Goal: Navigation & Orientation: Find specific page/section

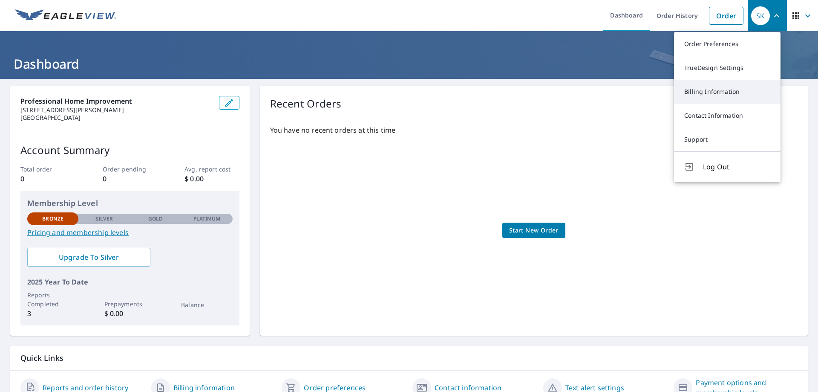
click at [728, 96] on link "Billing Information" at bounding box center [727, 92] width 107 height 24
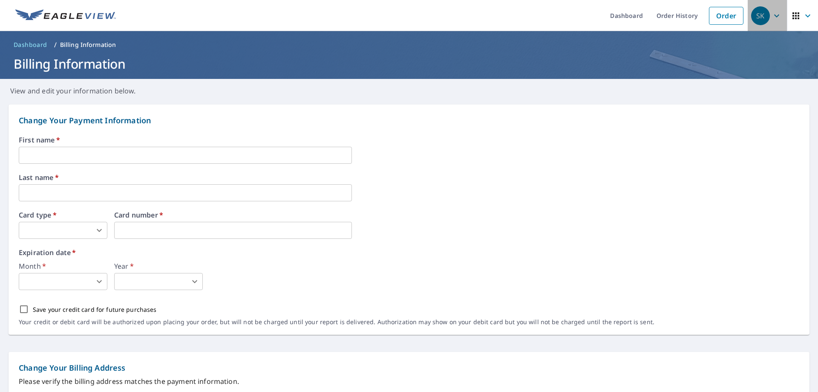
click at [751, 15] on div "SK" at bounding box center [760, 15] width 19 height 19
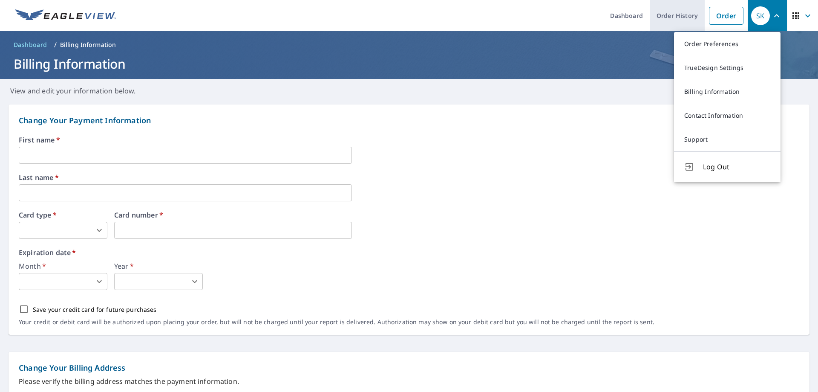
click at [682, 20] on link "Order History" at bounding box center [677, 15] width 55 height 31
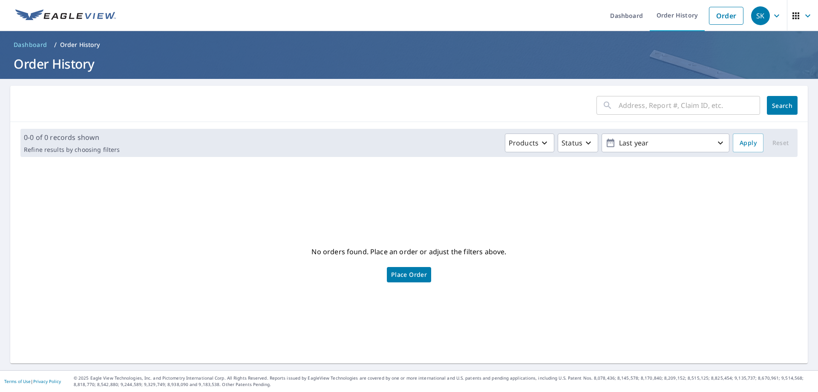
click at [753, 14] on div "SK" at bounding box center [760, 15] width 19 height 19
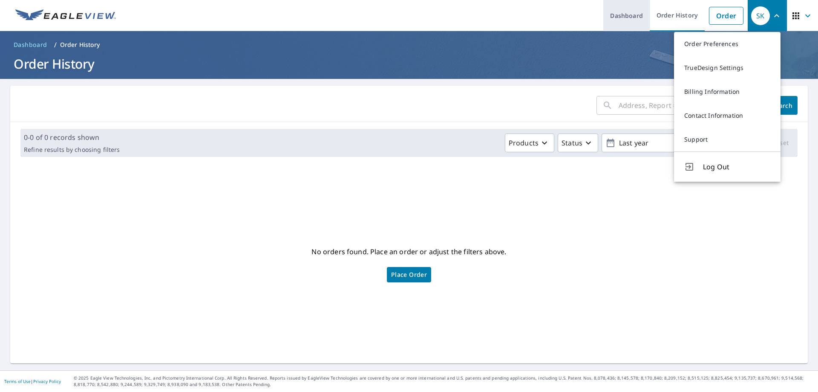
click at [637, 14] on link "Dashboard" at bounding box center [626, 15] width 46 height 31
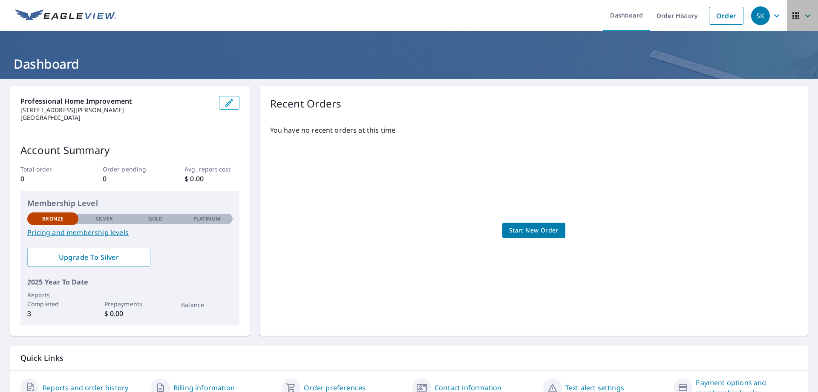
click at [803, 14] on icon "button" at bounding box center [808, 16] width 10 height 10
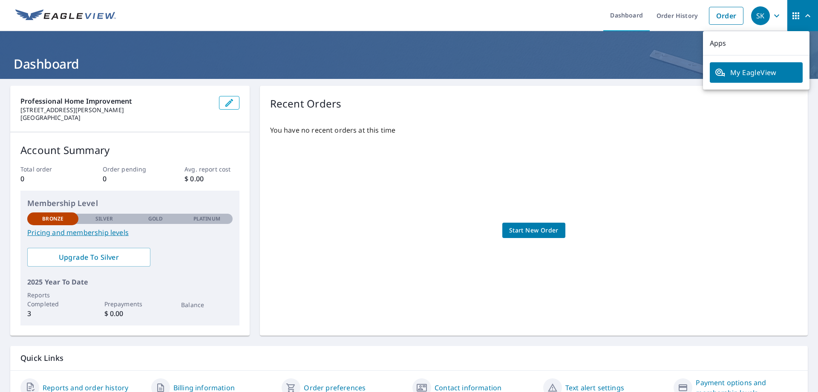
click at [755, 20] on div "SK" at bounding box center [760, 15] width 19 height 19
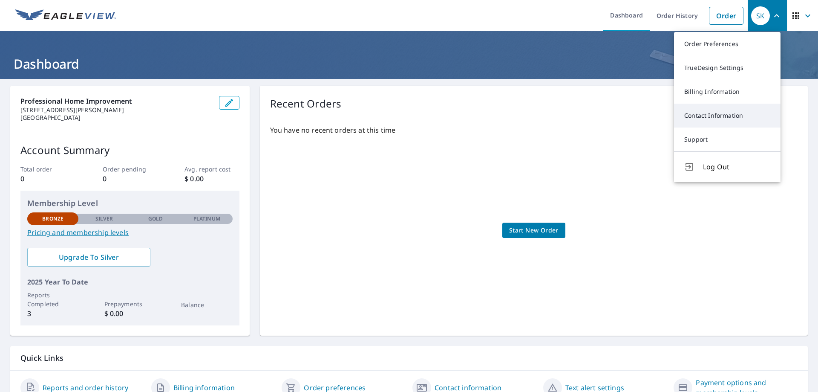
click at [714, 114] on link "Contact Information" at bounding box center [727, 116] width 107 height 24
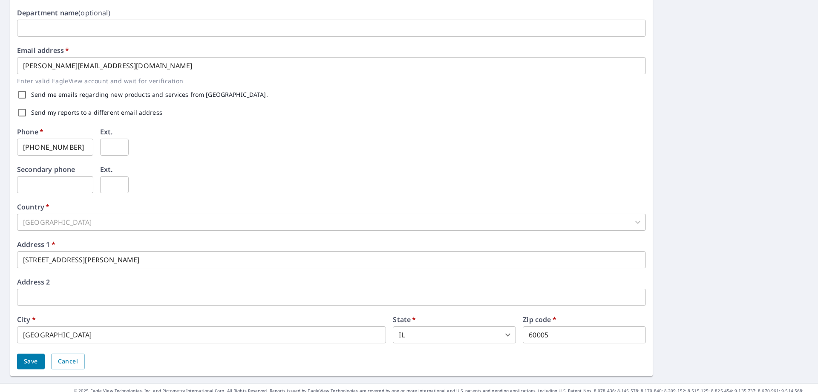
scroll to position [208, 0]
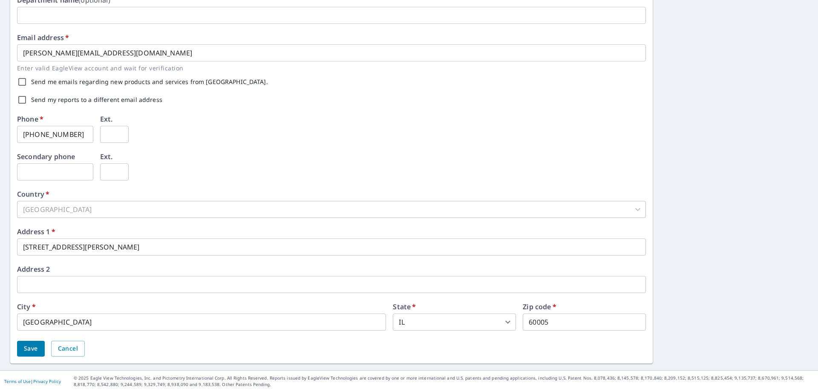
click at [63, 207] on div "[GEOGRAPHIC_DATA]" at bounding box center [331, 209] width 629 height 17
click at [56, 211] on div "[GEOGRAPHIC_DATA]" at bounding box center [331, 209] width 629 height 17
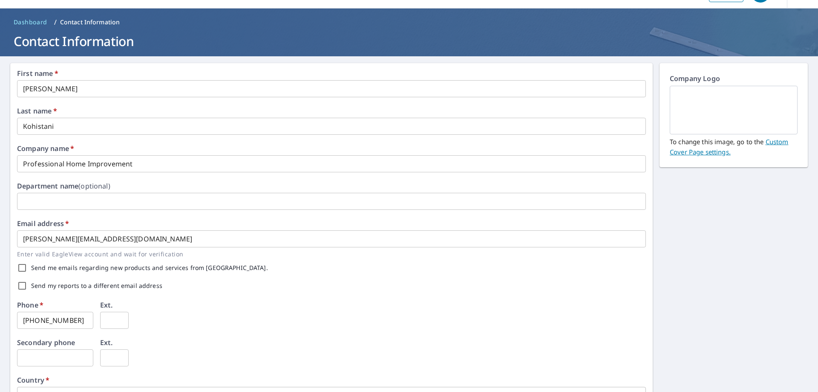
scroll to position [0, 0]
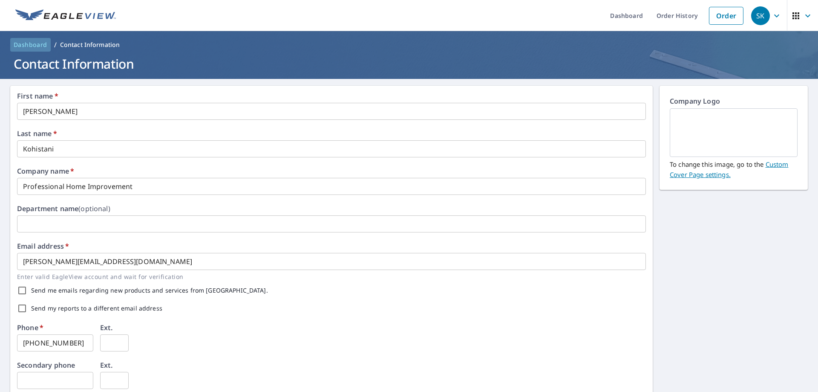
click at [43, 43] on span "Dashboard" at bounding box center [31, 44] width 34 height 9
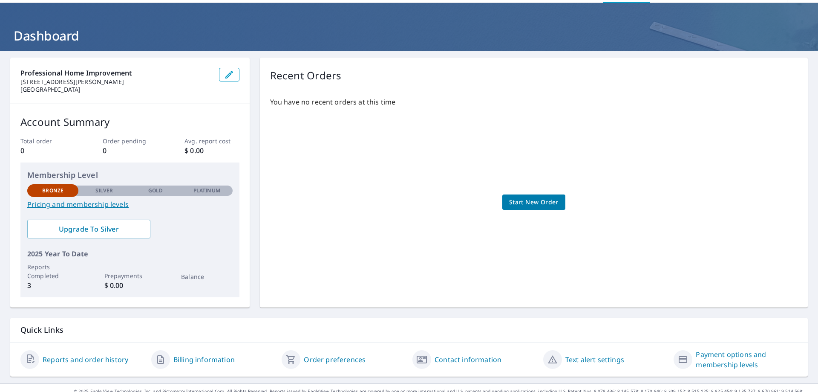
scroll to position [41, 0]
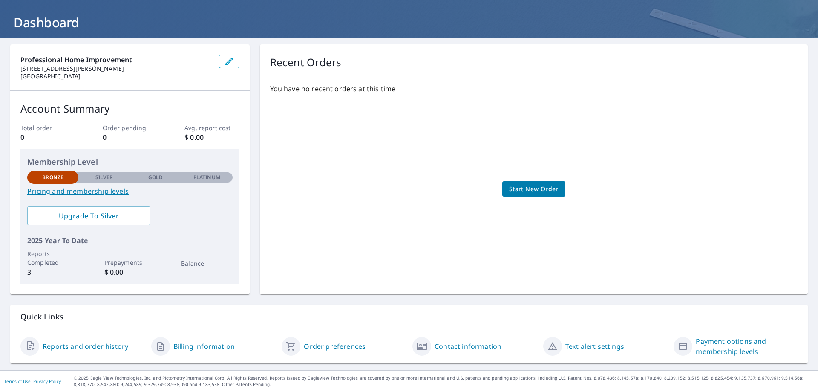
click at [112, 173] on div "Silver" at bounding box center [103, 177] width 51 height 10
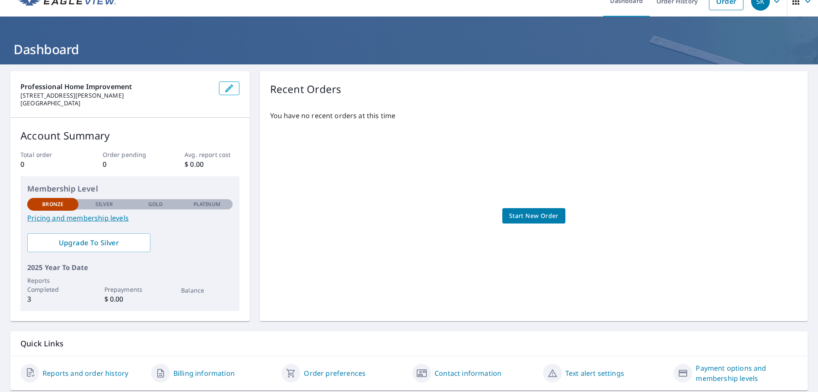
scroll to position [0, 0]
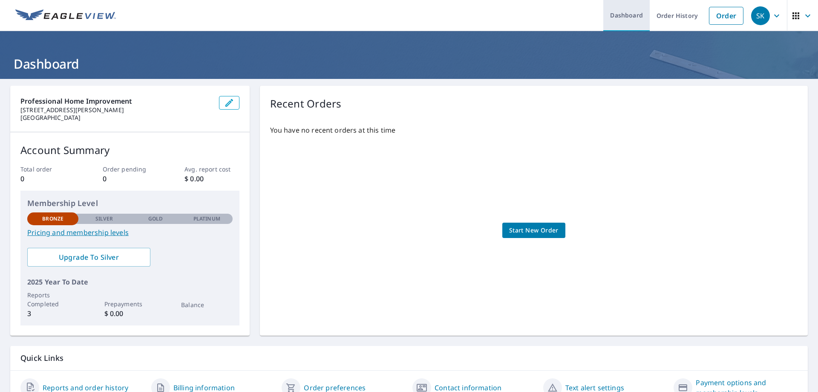
click at [622, 17] on link "Dashboard" at bounding box center [626, 15] width 46 height 31
click at [663, 20] on link "Order History" at bounding box center [677, 15] width 55 height 31
